Goal: Task Accomplishment & Management: Manage account settings

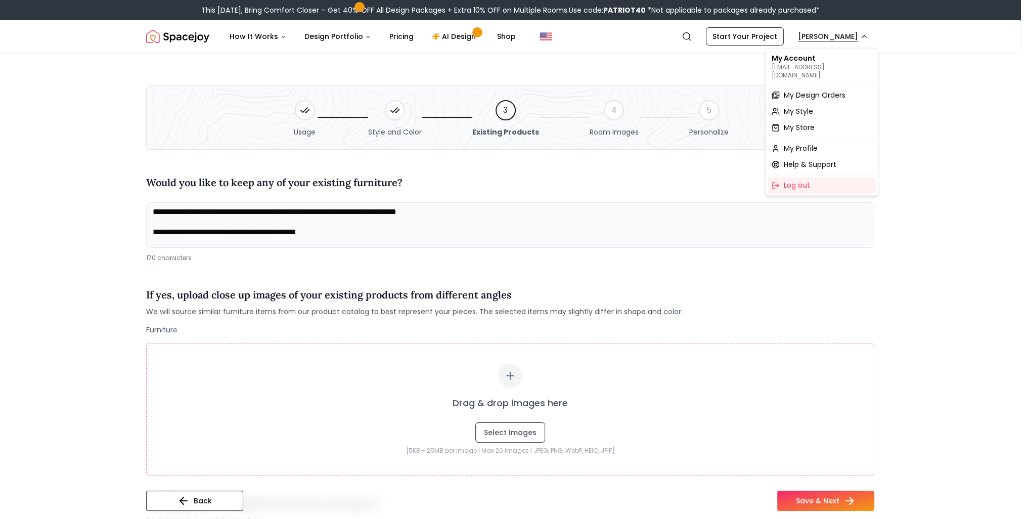
click at [806, 90] on span "My Design Orders" at bounding box center [815, 95] width 62 height 10
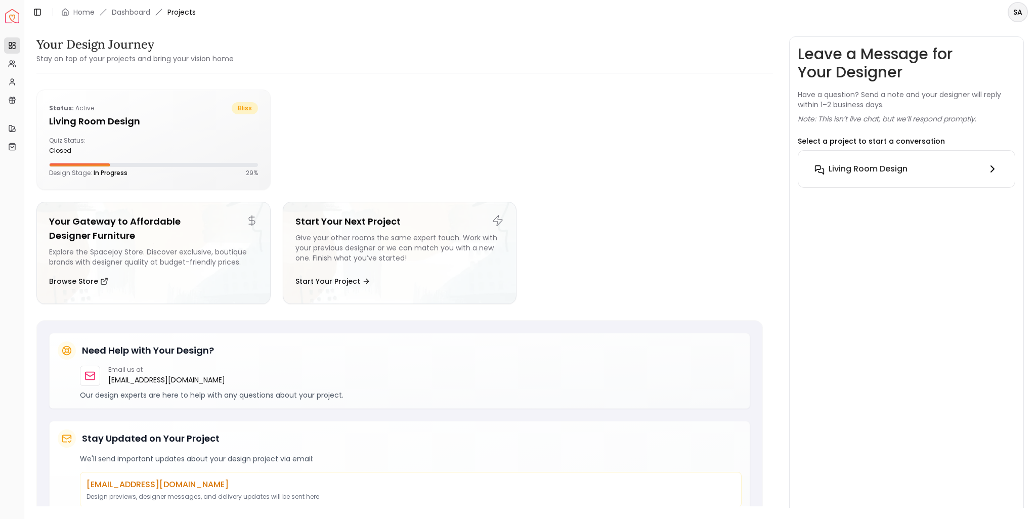
click at [898, 170] on h6 "Living Room design" at bounding box center [868, 169] width 79 height 12
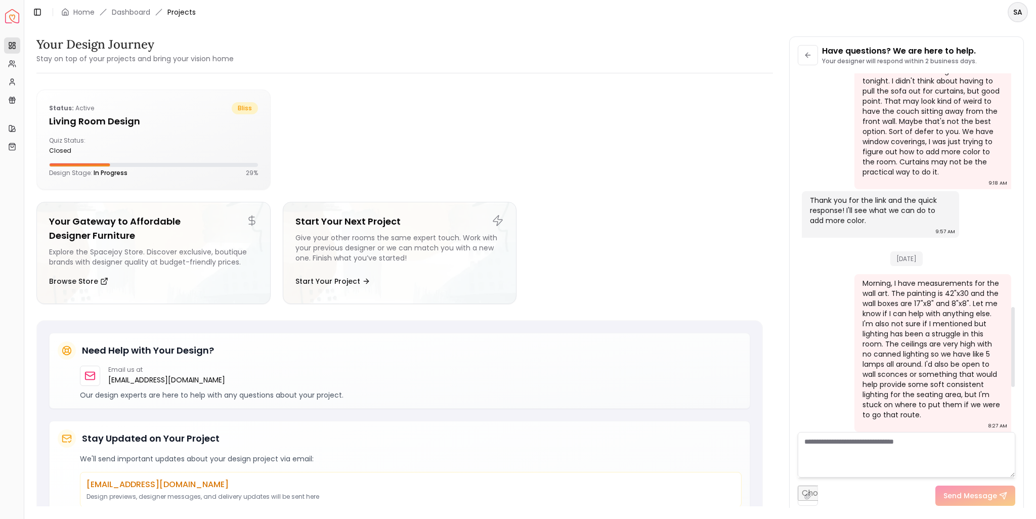
scroll to position [1243, 0]
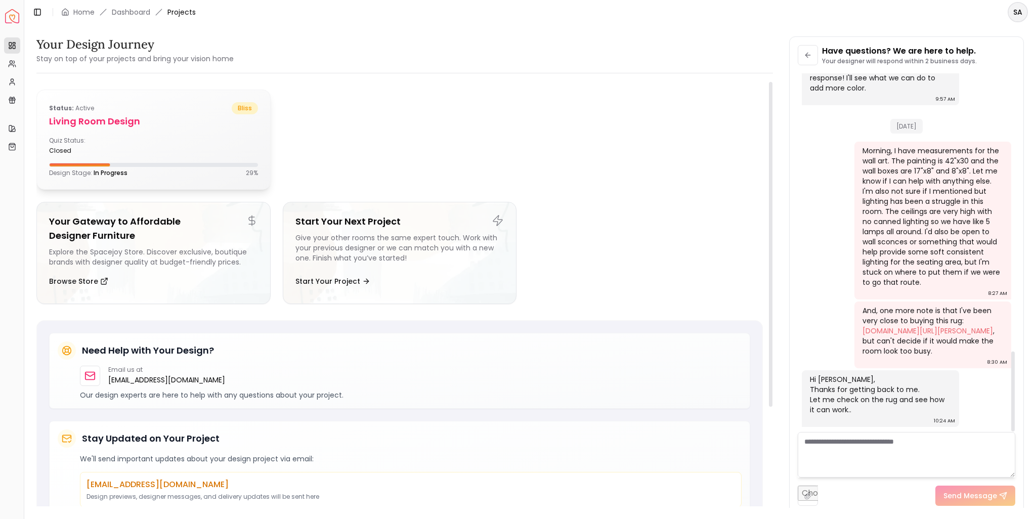
click at [197, 164] on div at bounding box center [153, 165] width 209 height 4
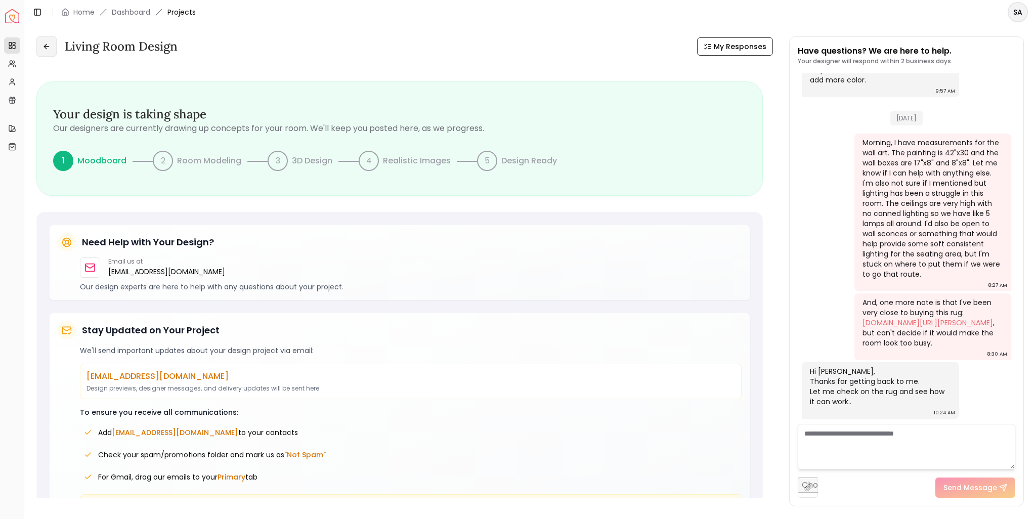
click at [49, 46] on icon at bounding box center [46, 46] width 8 height 8
